Goal: Transaction & Acquisition: Book appointment/travel/reservation

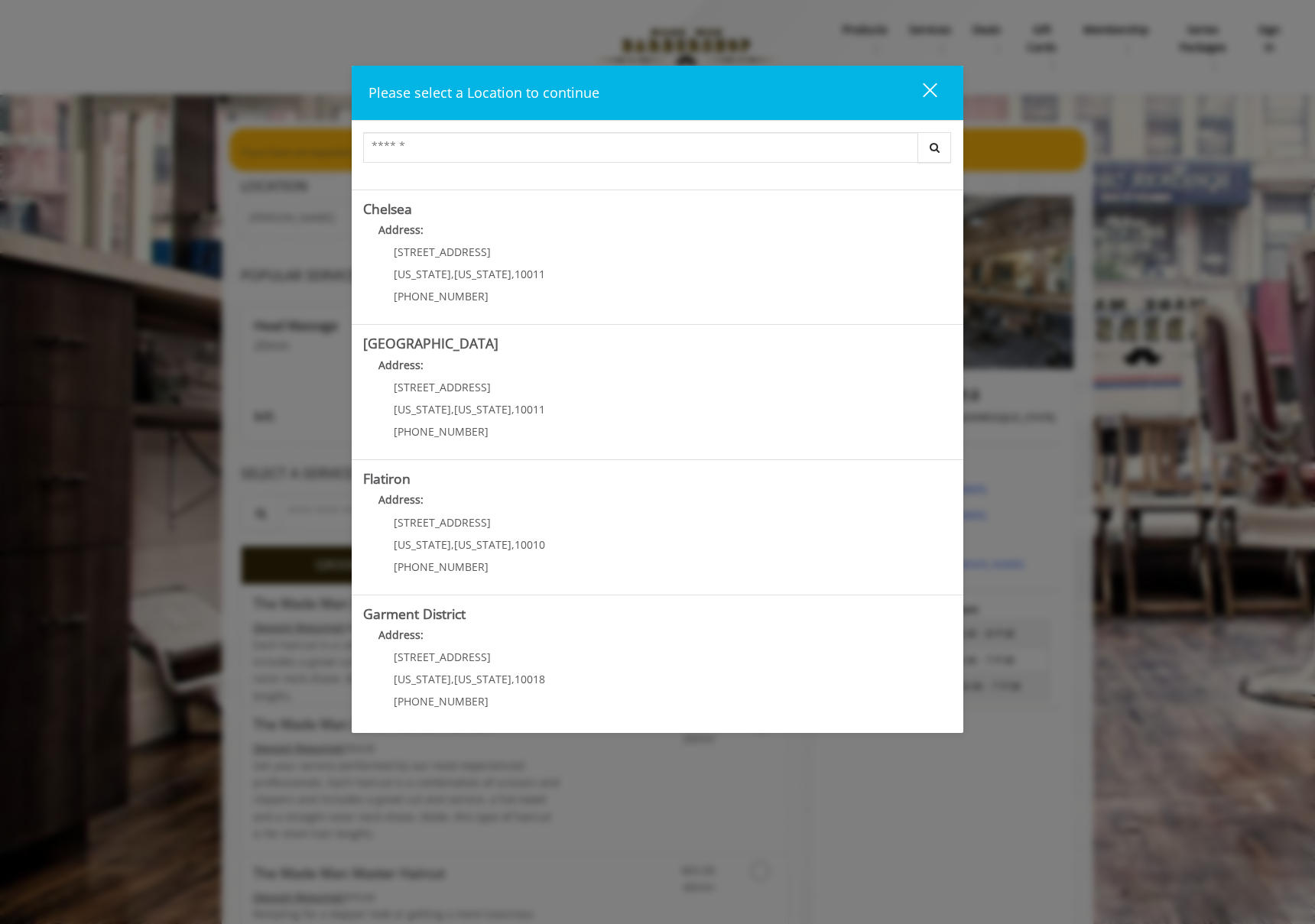
scroll to position [120, 0]
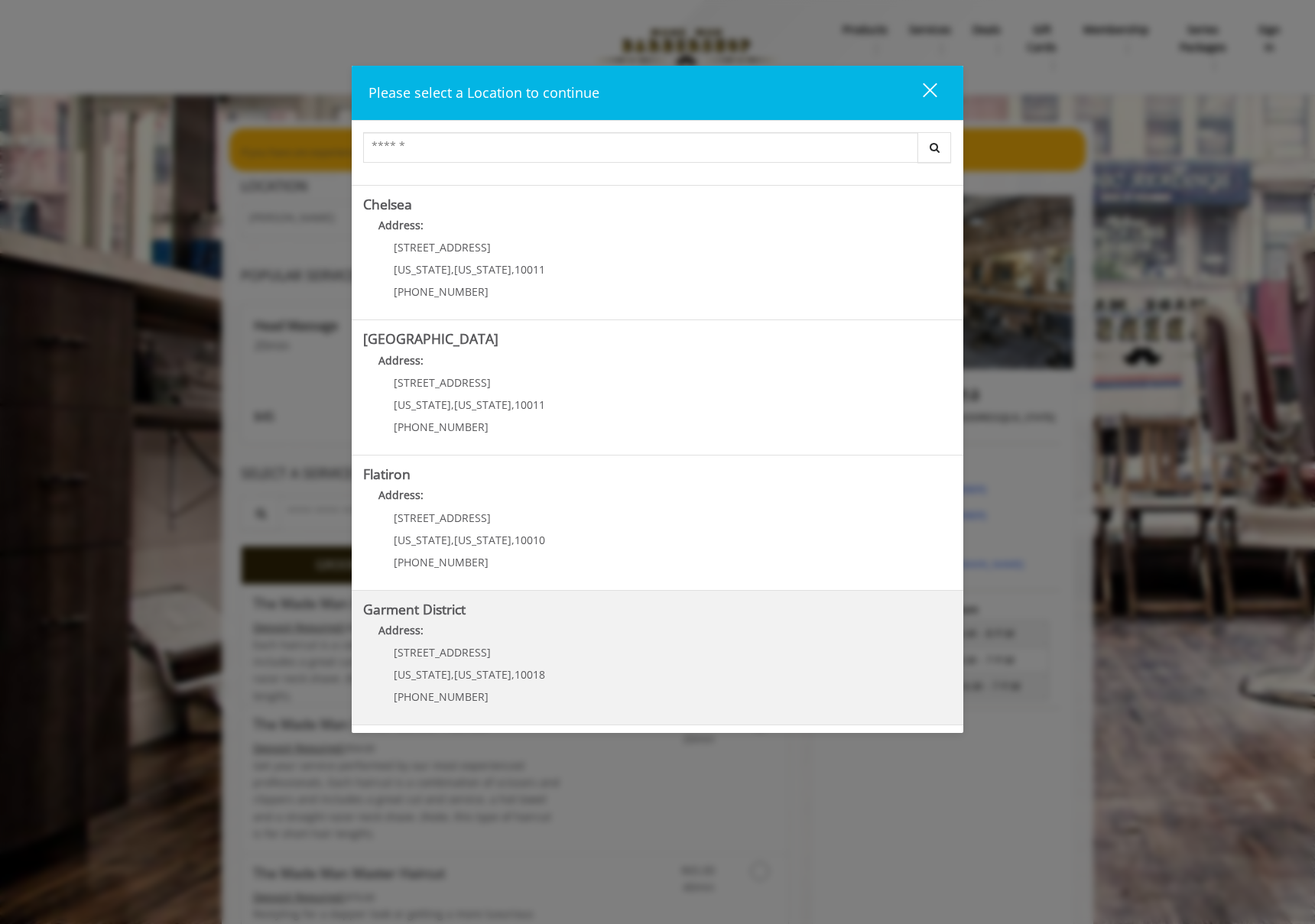
click at [603, 660] on District "Garment District Address: 1400 Broadway New York , New York , 10018 (212) 997-4…" at bounding box center [657, 658] width 588 height 111
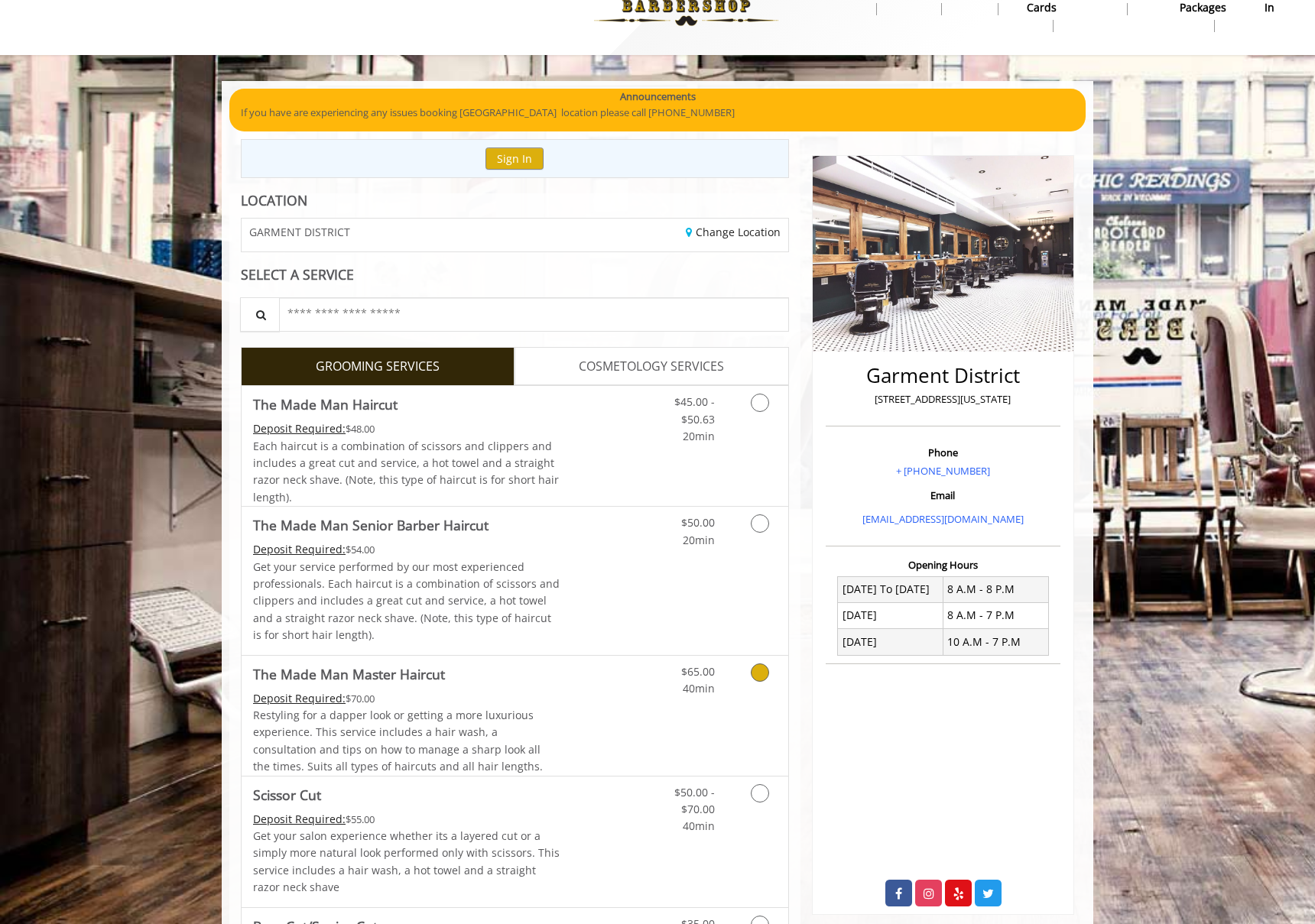
click at [749, 670] on link "Grooming services" at bounding box center [757, 677] width 39 height 42
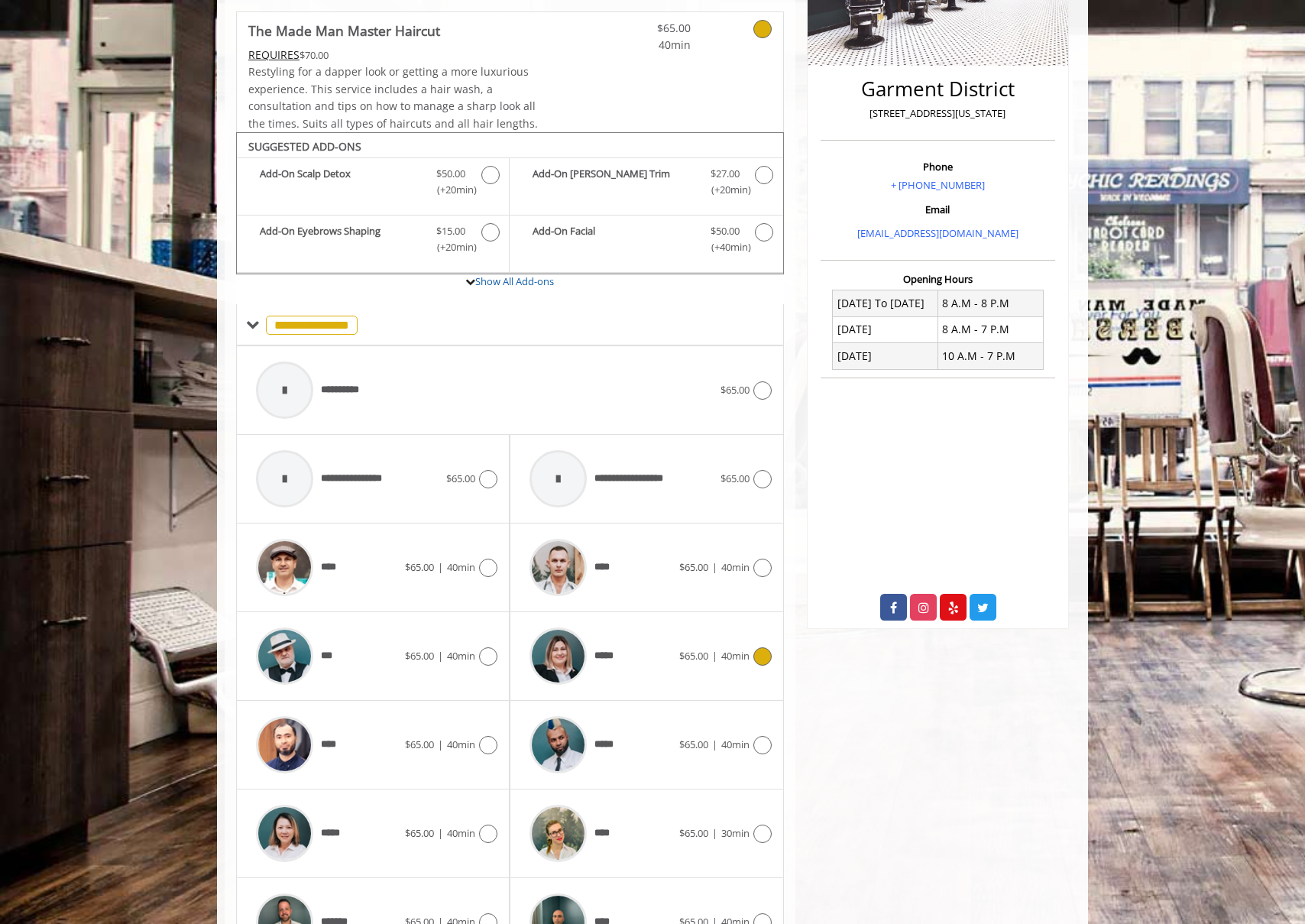
scroll to position [422, 0]
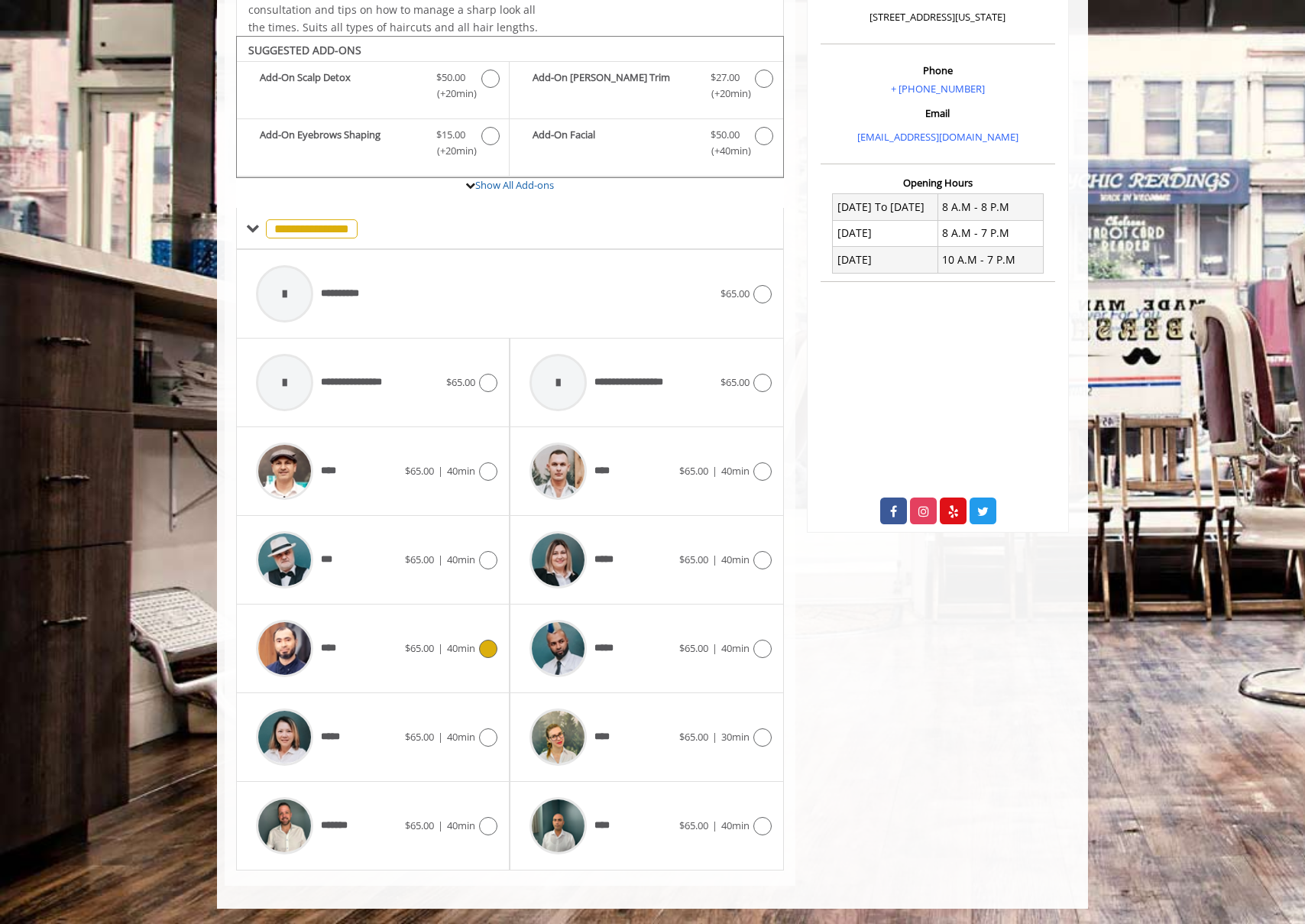
click at [478, 640] on div at bounding box center [487, 649] width 22 height 18
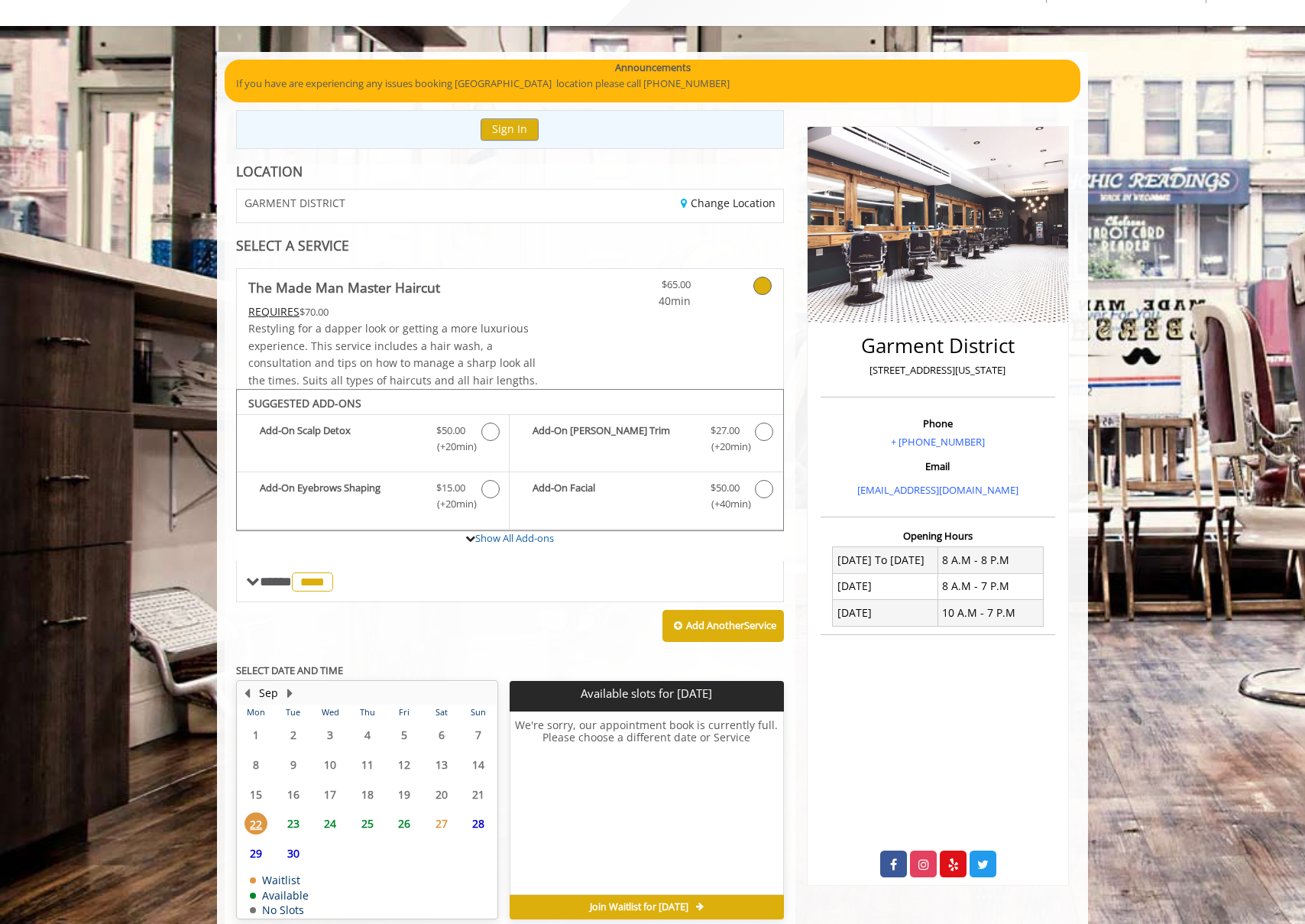
scroll to position [140, 0]
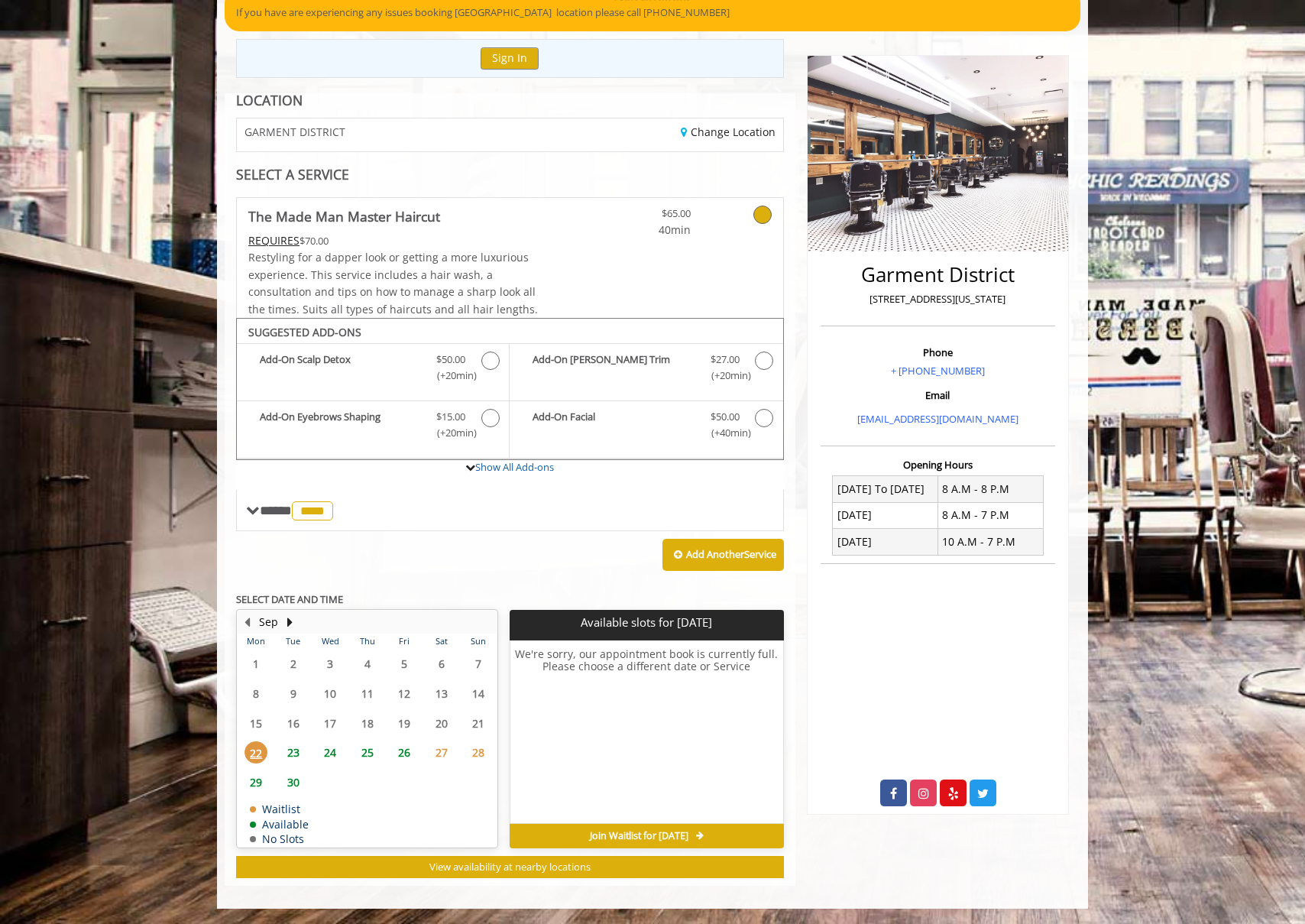
click at [365, 754] on span "25" at bounding box center [367, 752] width 23 height 22
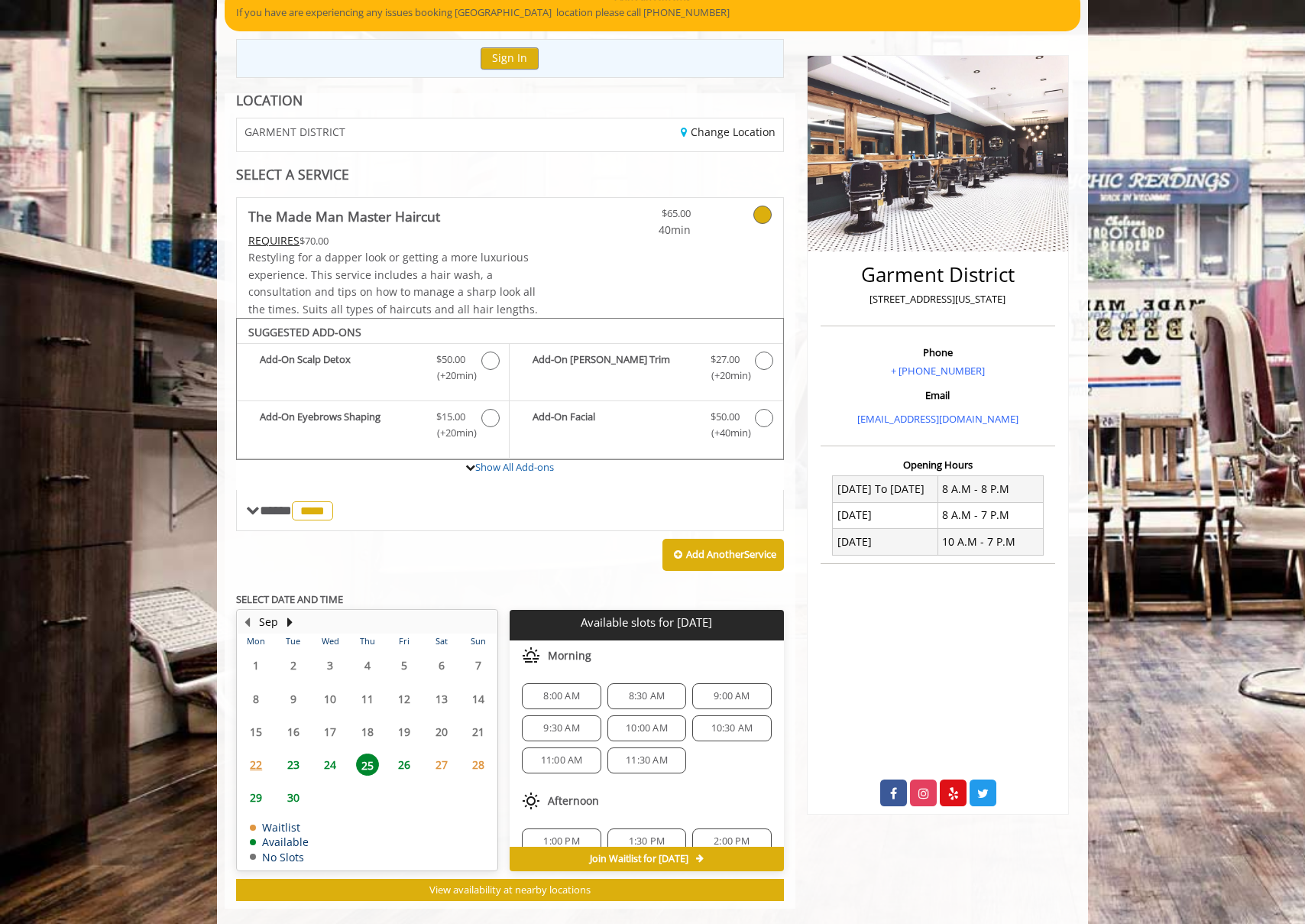
scroll to position [163, 0]
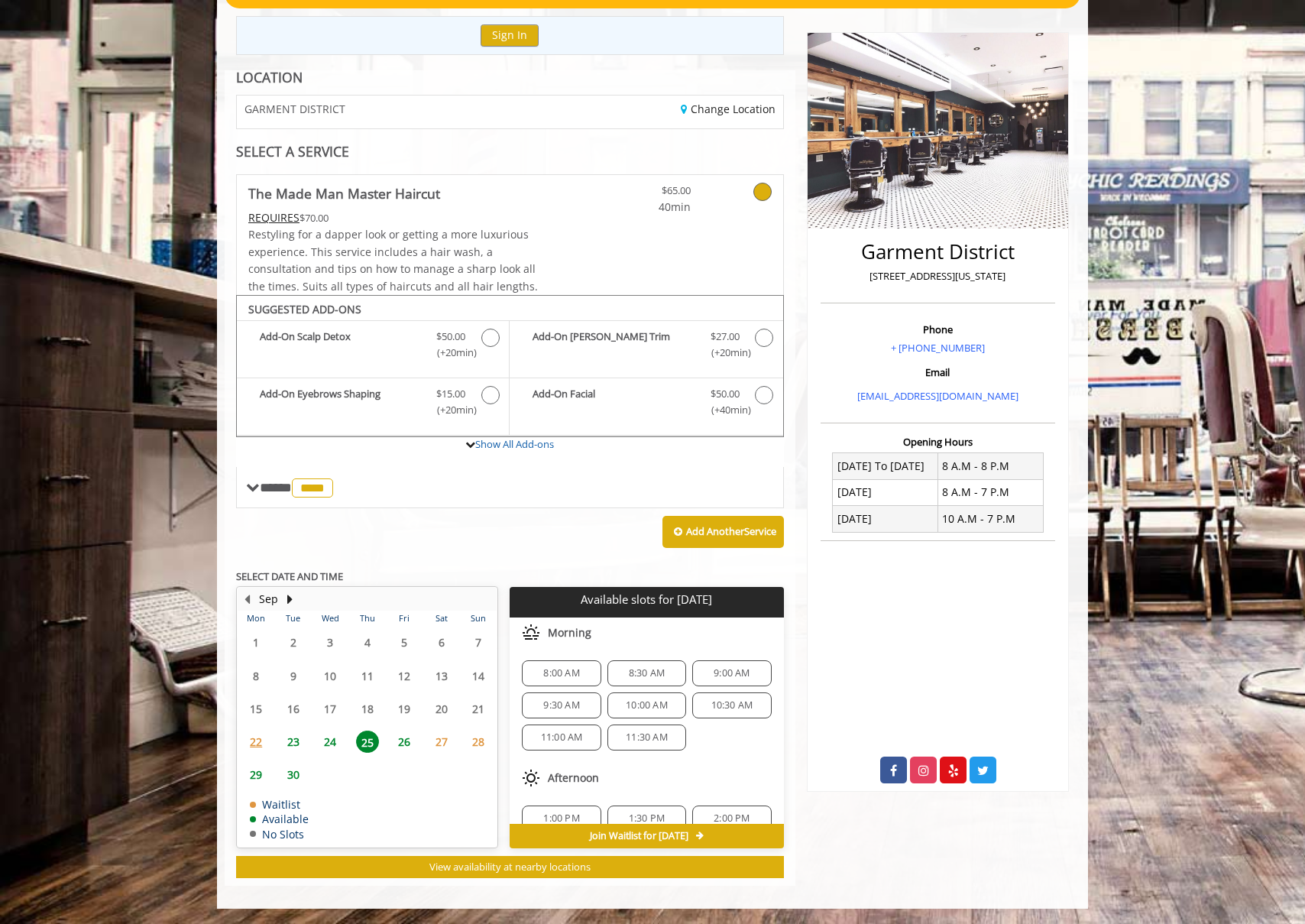
click at [666, 670] on span "8:30 AM" at bounding box center [647, 672] width 65 height 12
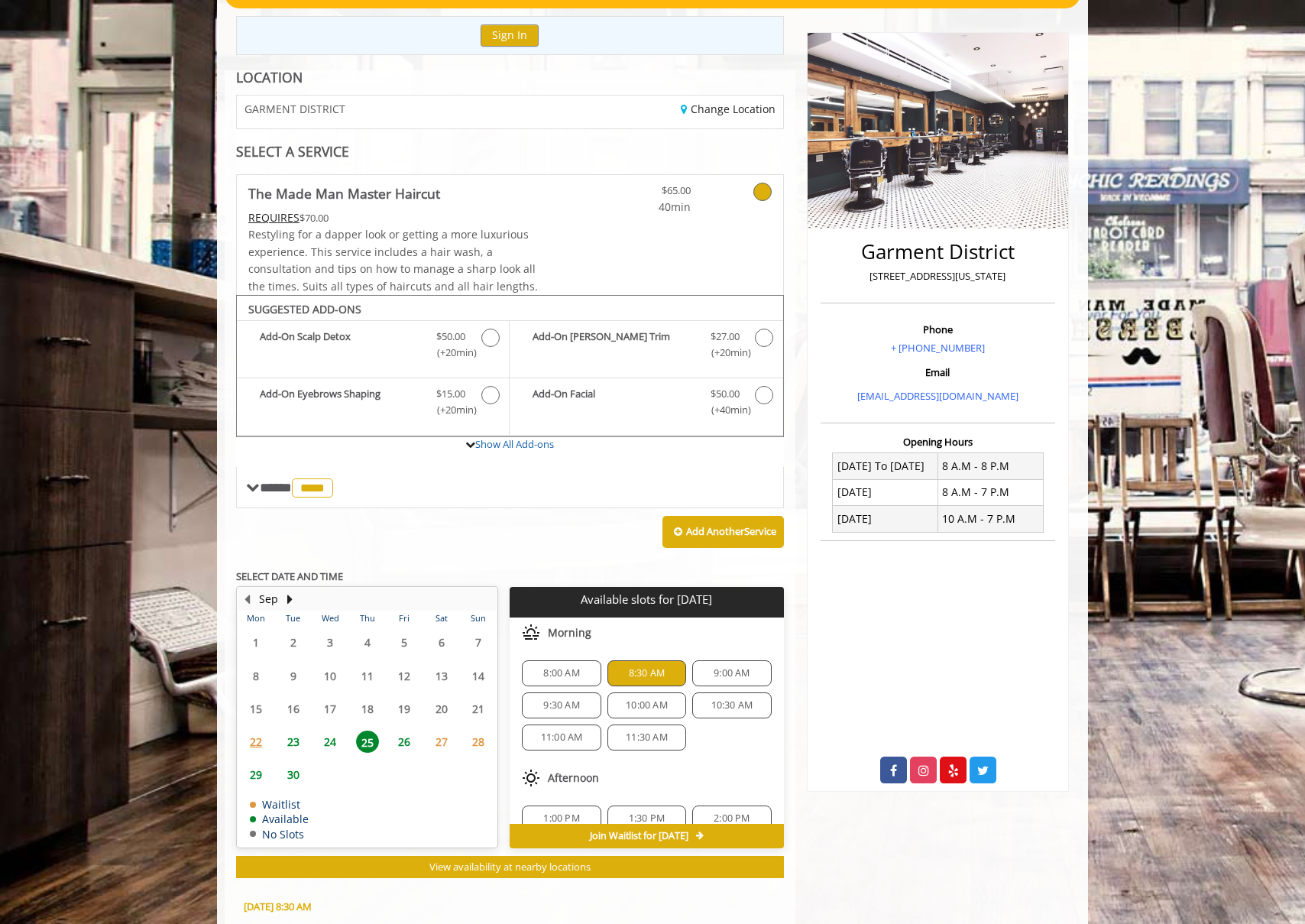
scroll to position [438, 0]
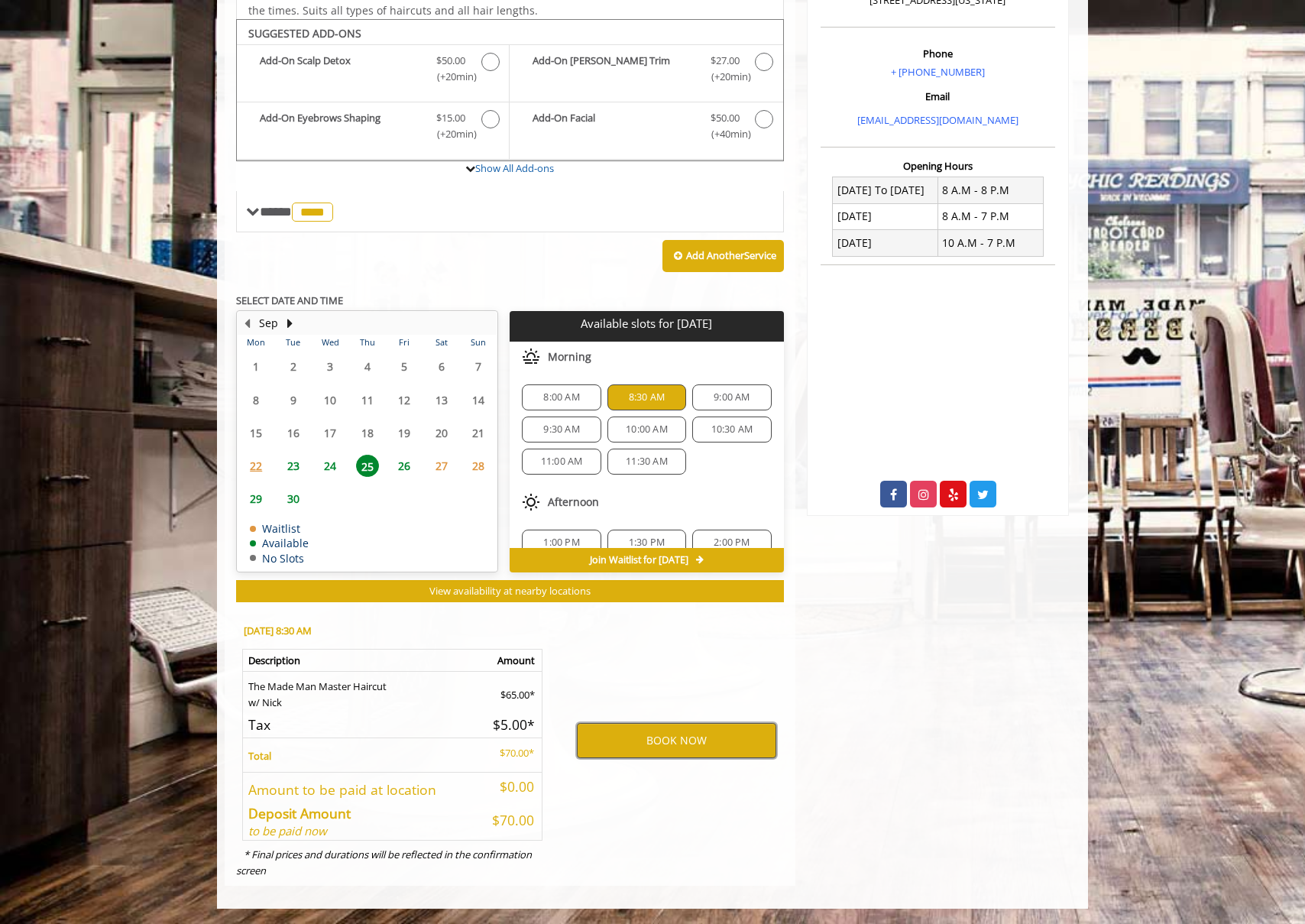
click at [668, 739] on button "BOOK NOW" at bounding box center [677, 740] width 199 height 35
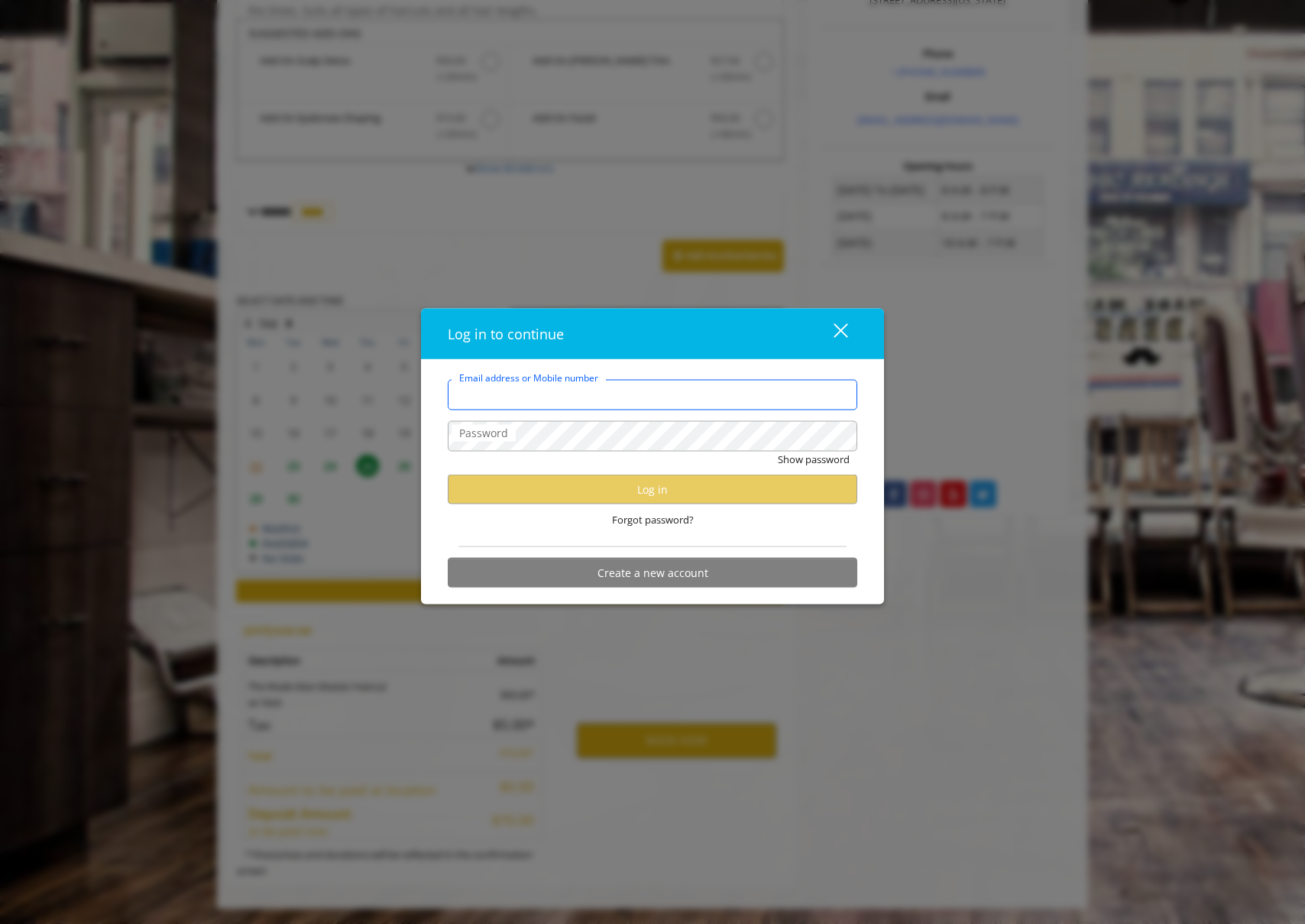
type input "**********"
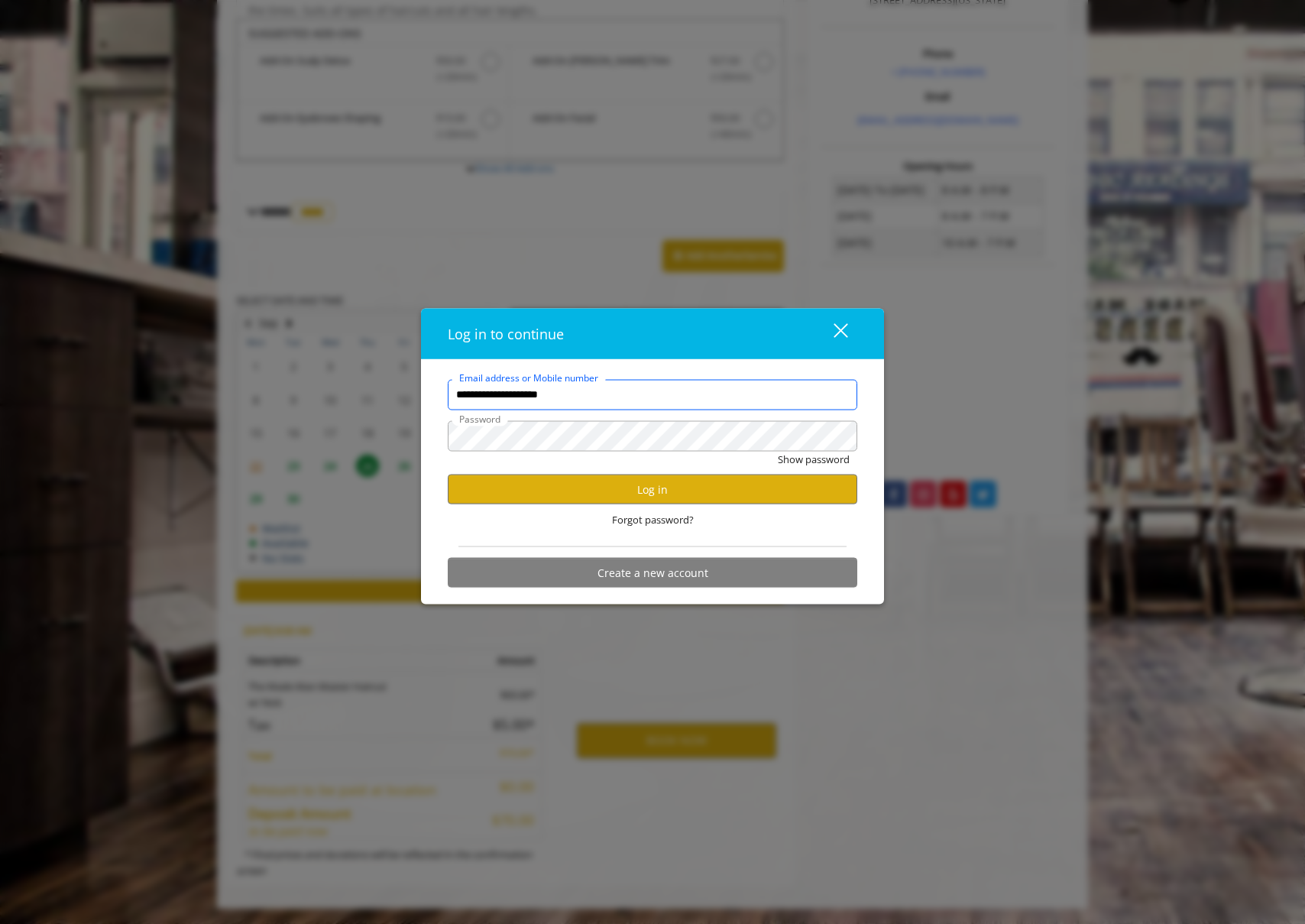
scroll to position [0, 0]
click at [620, 476] on button "Log in" at bounding box center [652, 489] width 410 height 30
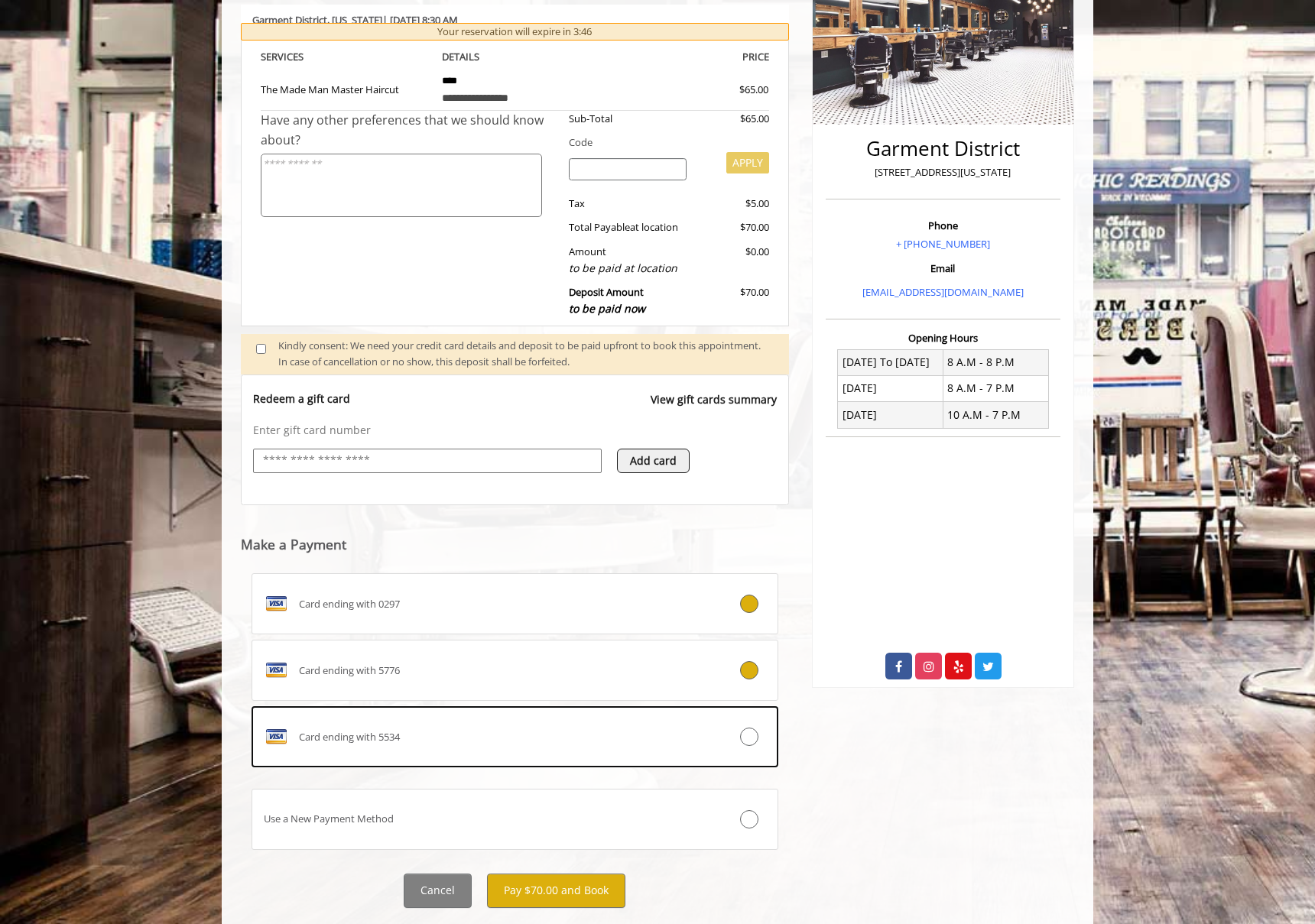
scroll to position [304, 0]
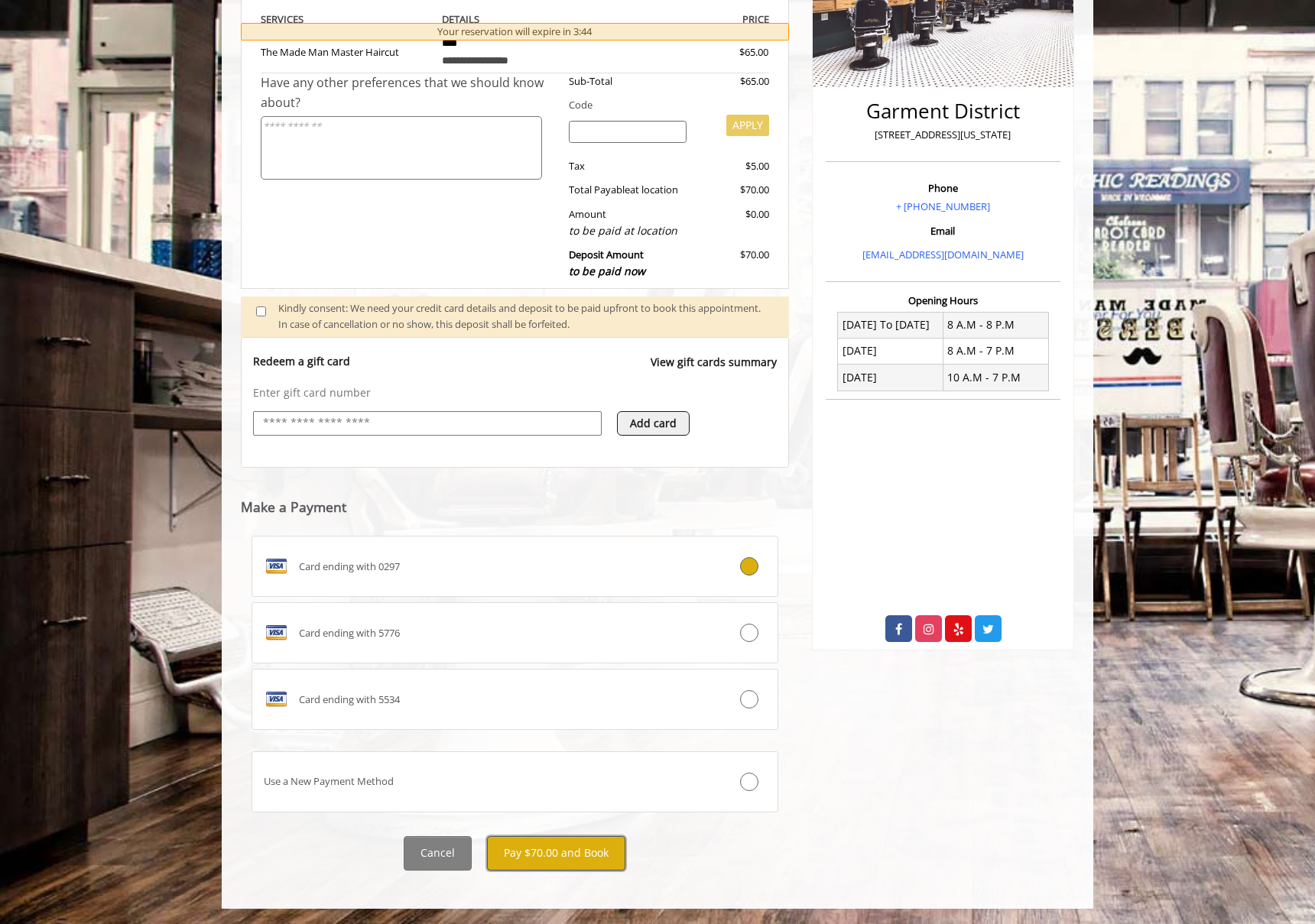
click at [556, 852] on button "Pay $70.00 and Book" at bounding box center [556, 853] width 139 height 34
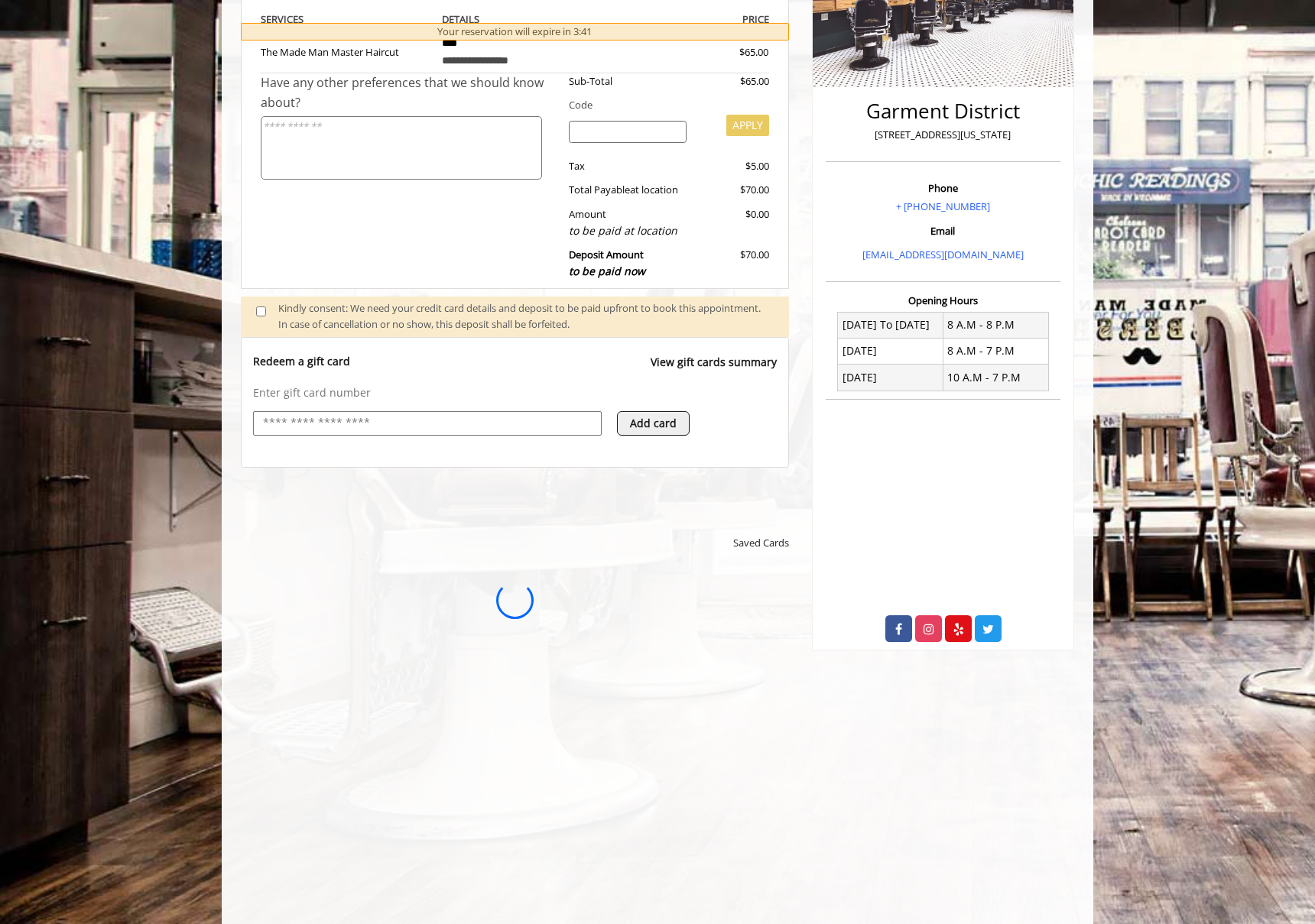
scroll to position [0, 0]
